Goal: Find specific page/section: Find specific page/section

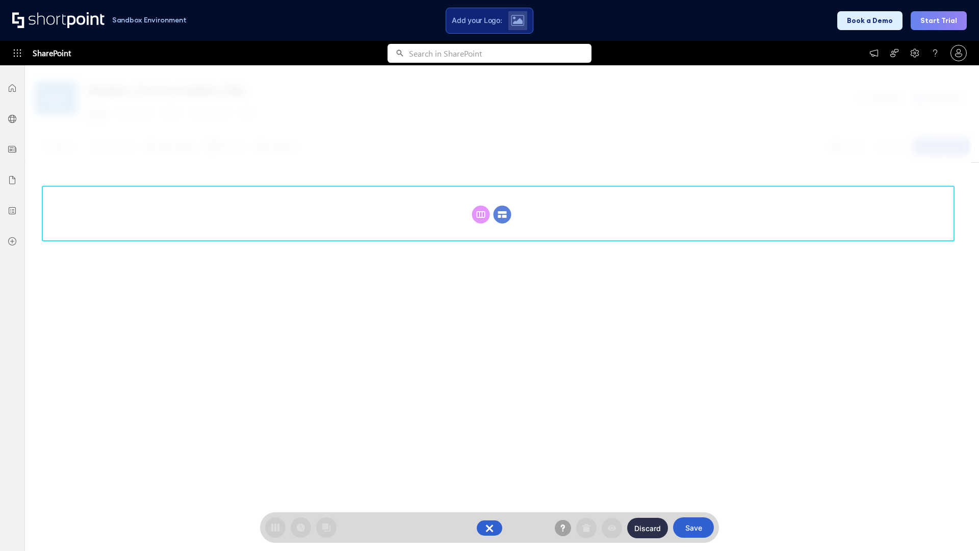
click at [502, 214] on circle at bounding box center [503, 215] width 18 height 18
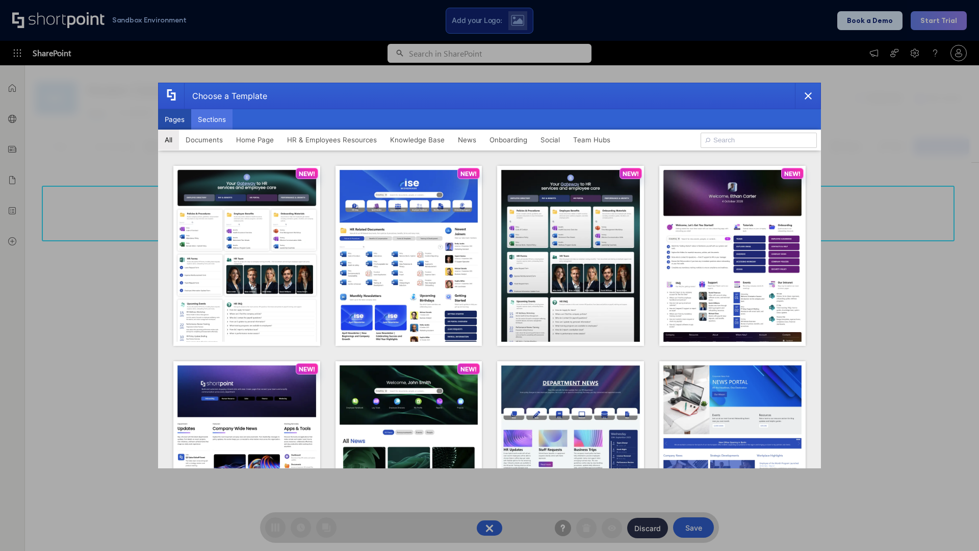
click at [212, 119] on button "Sections" at bounding box center [211, 119] width 41 height 20
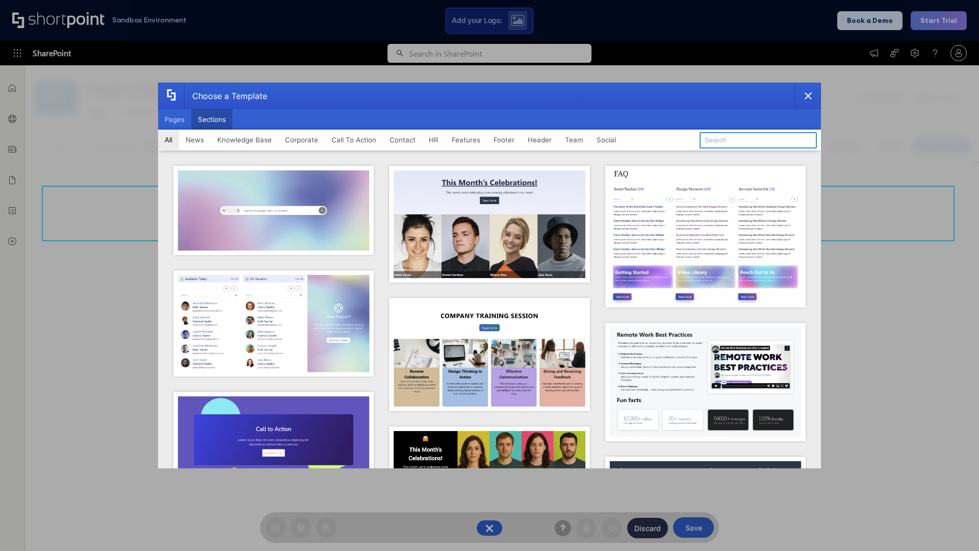
type input "Service Block 2"
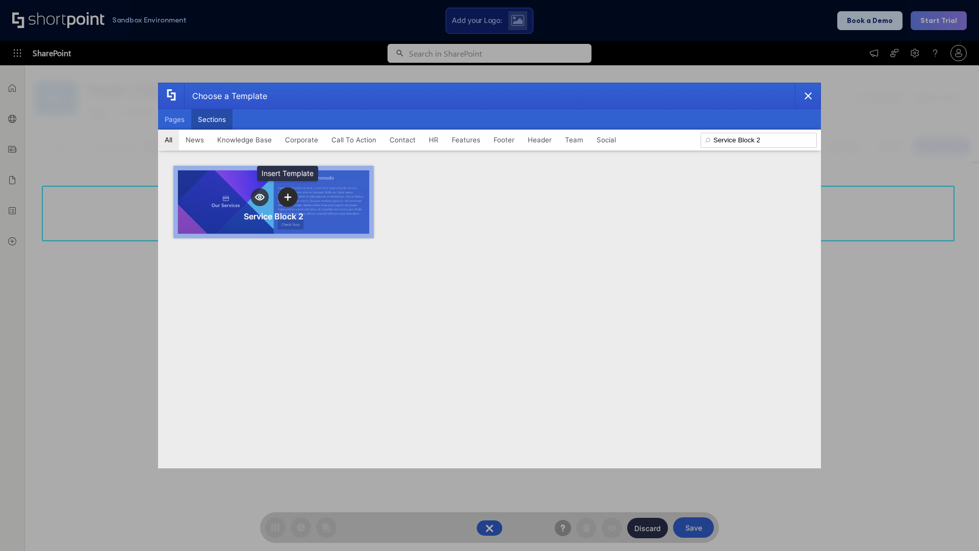
click at [288, 197] on icon "template selector" at bounding box center [287, 196] width 7 height 7
